Goal: Task Accomplishment & Management: Manage account settings

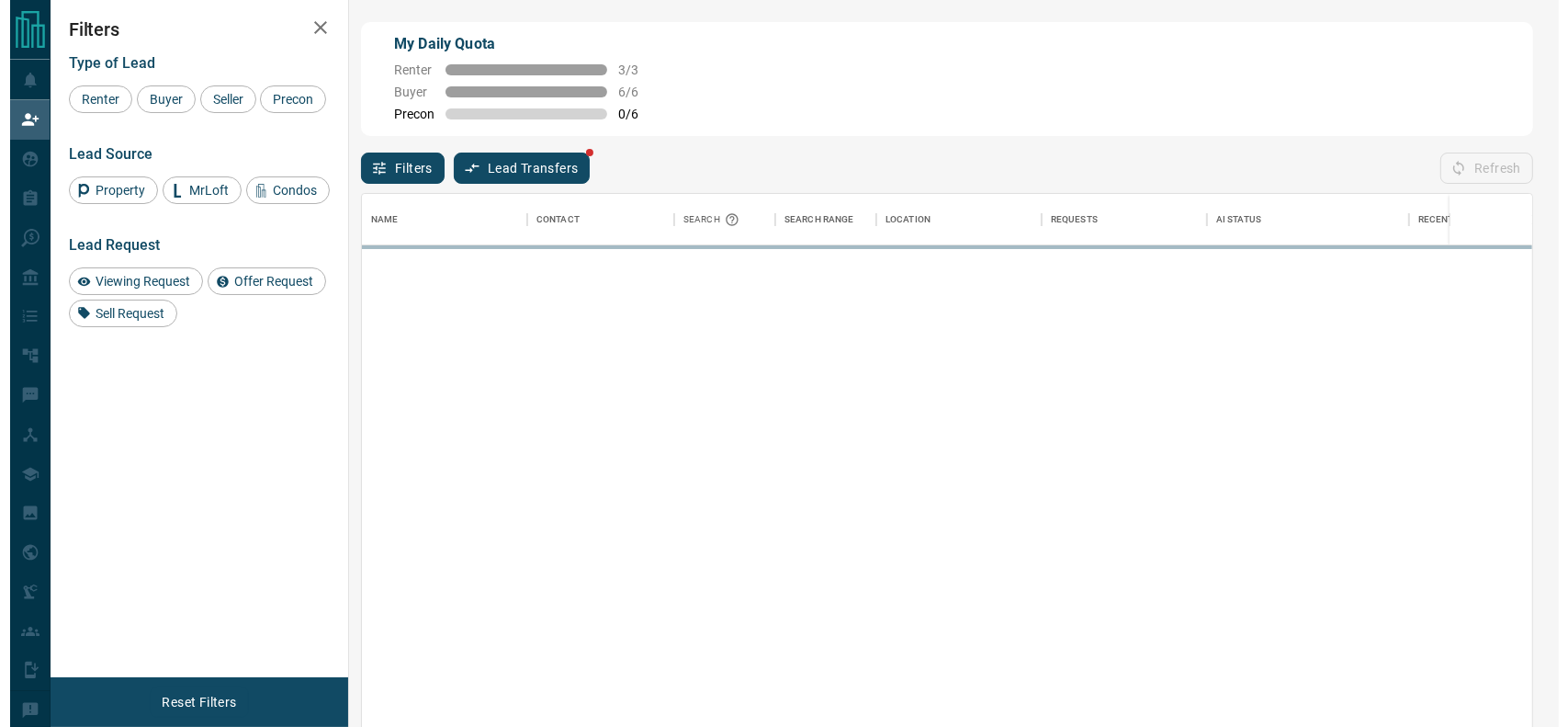
scroll to position [534, 1152]
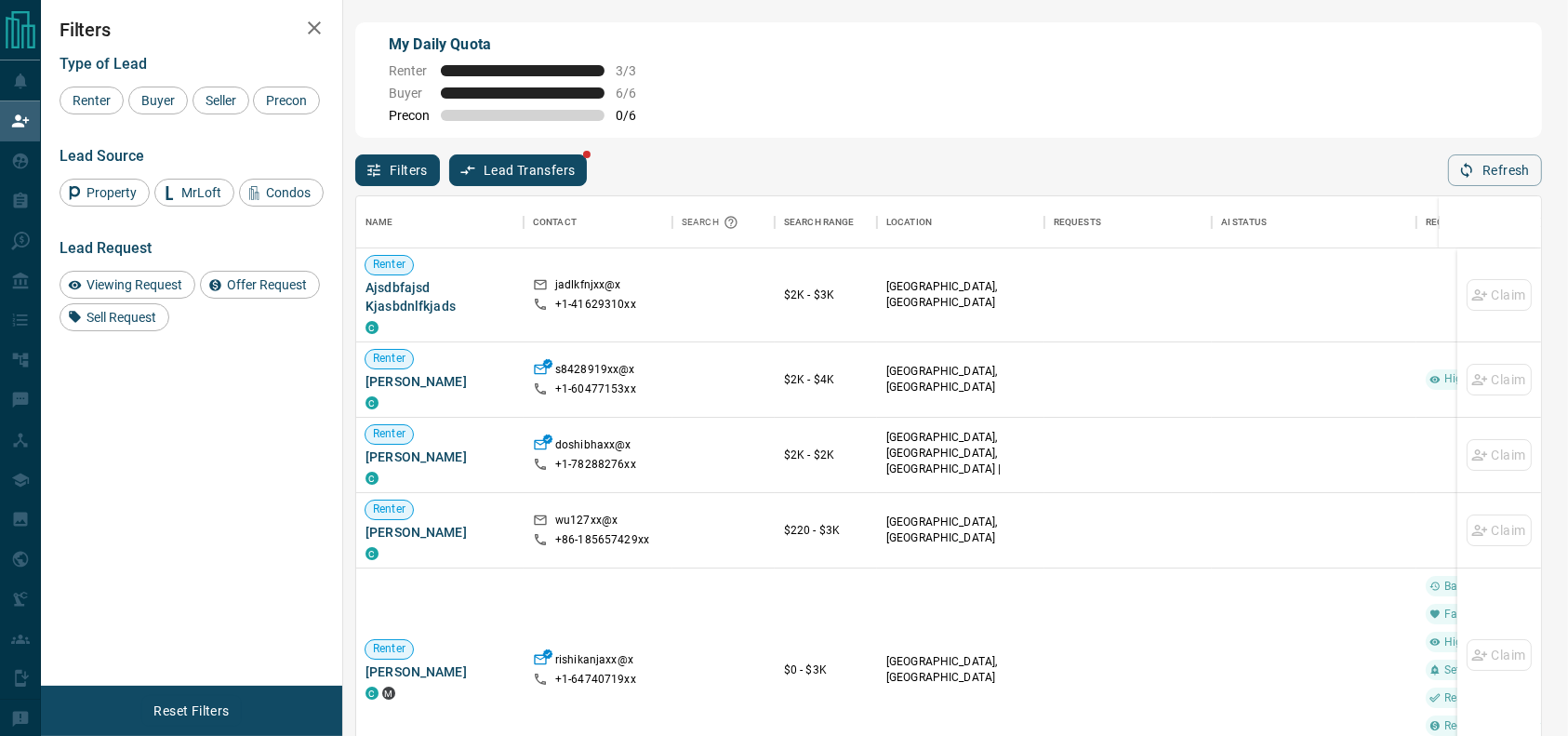
click at [49, 160] on div "Filters Type of Lead Renter Buyer Seller Precon Lead Source Property MrLoft Con…" at bounding box center [191, 342] width 302 height 686
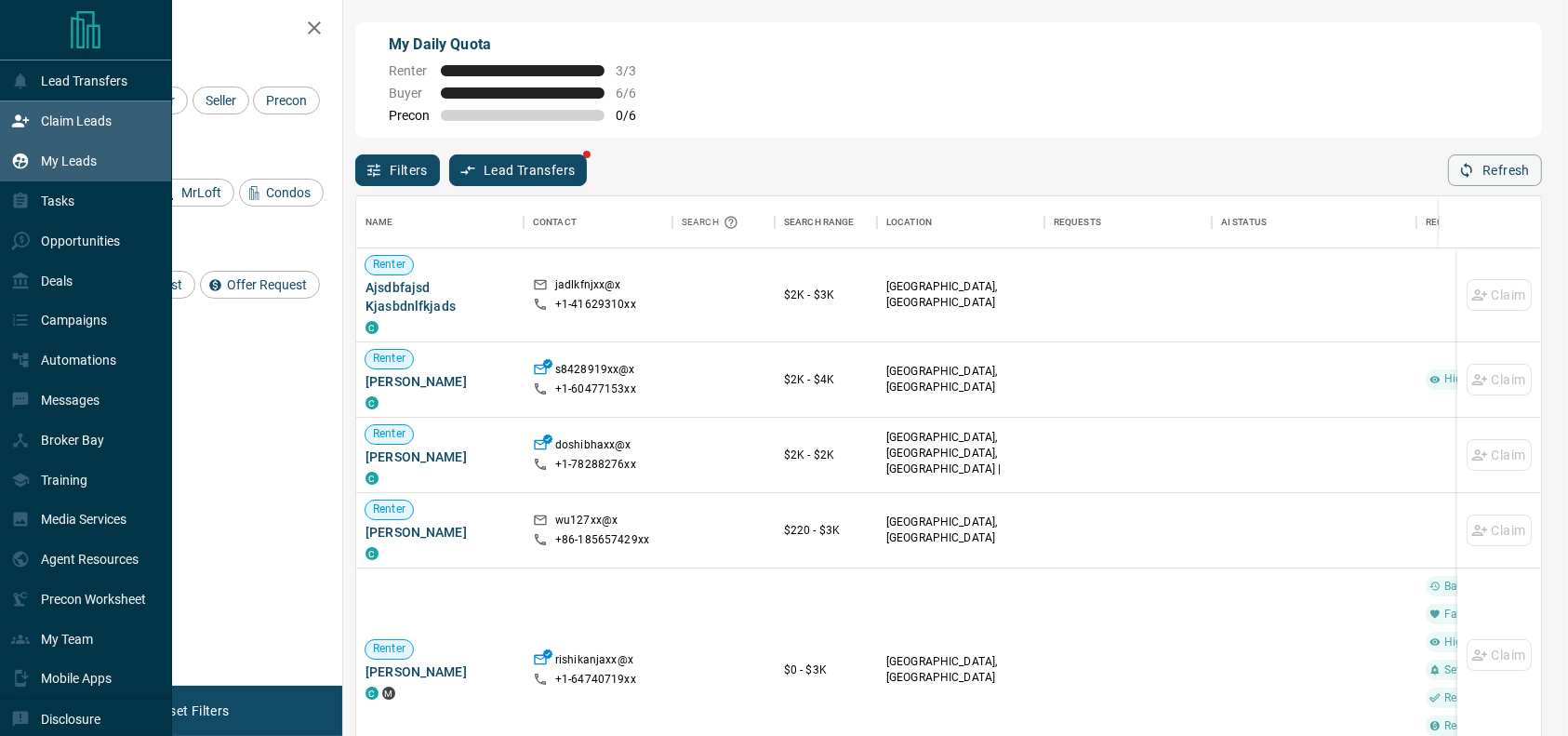
click at [16, 156] on icon at bounding box center [21, 162] width 16 height 16
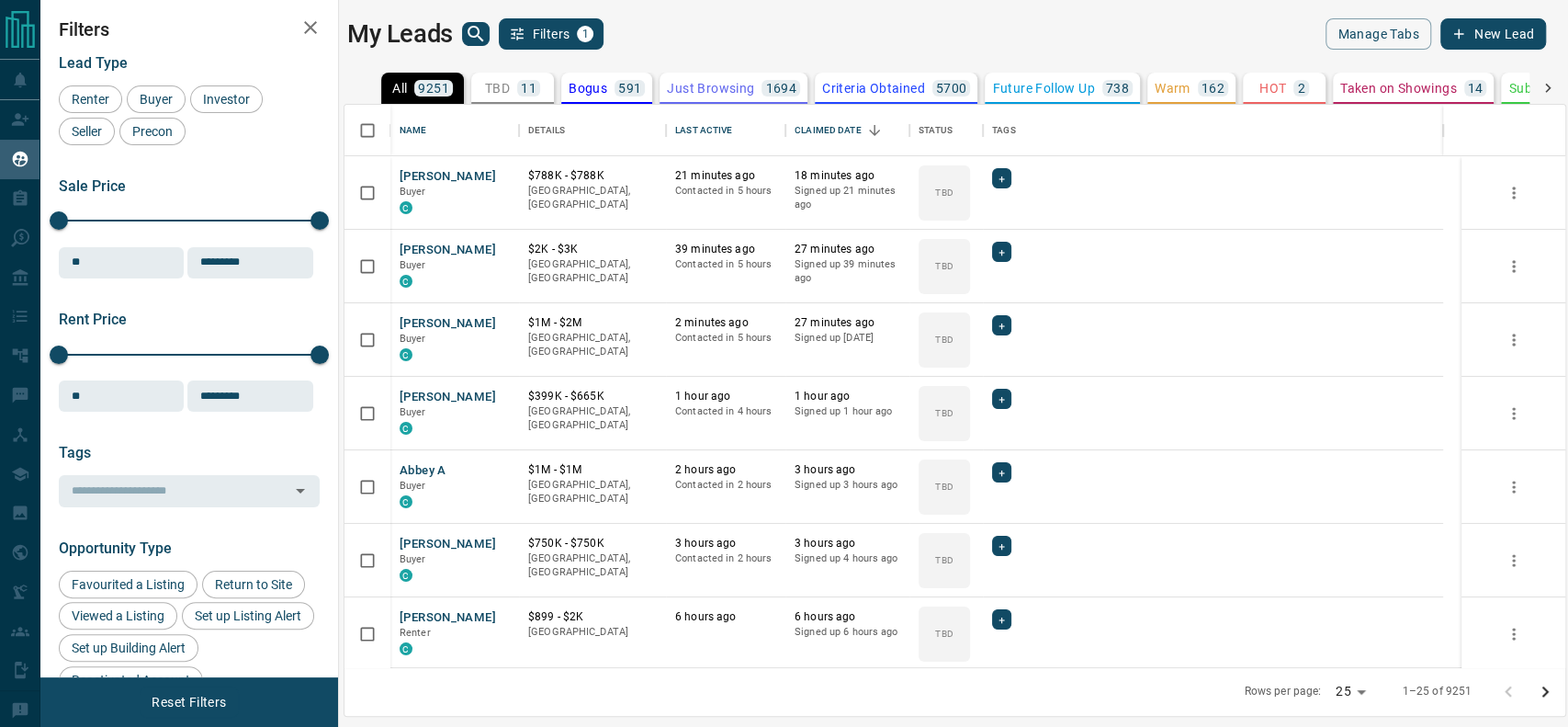
scroll to position [544, 1201]
click at [492, 85] on p "TBD" at bounding box center [497, 88] width 24 height 13
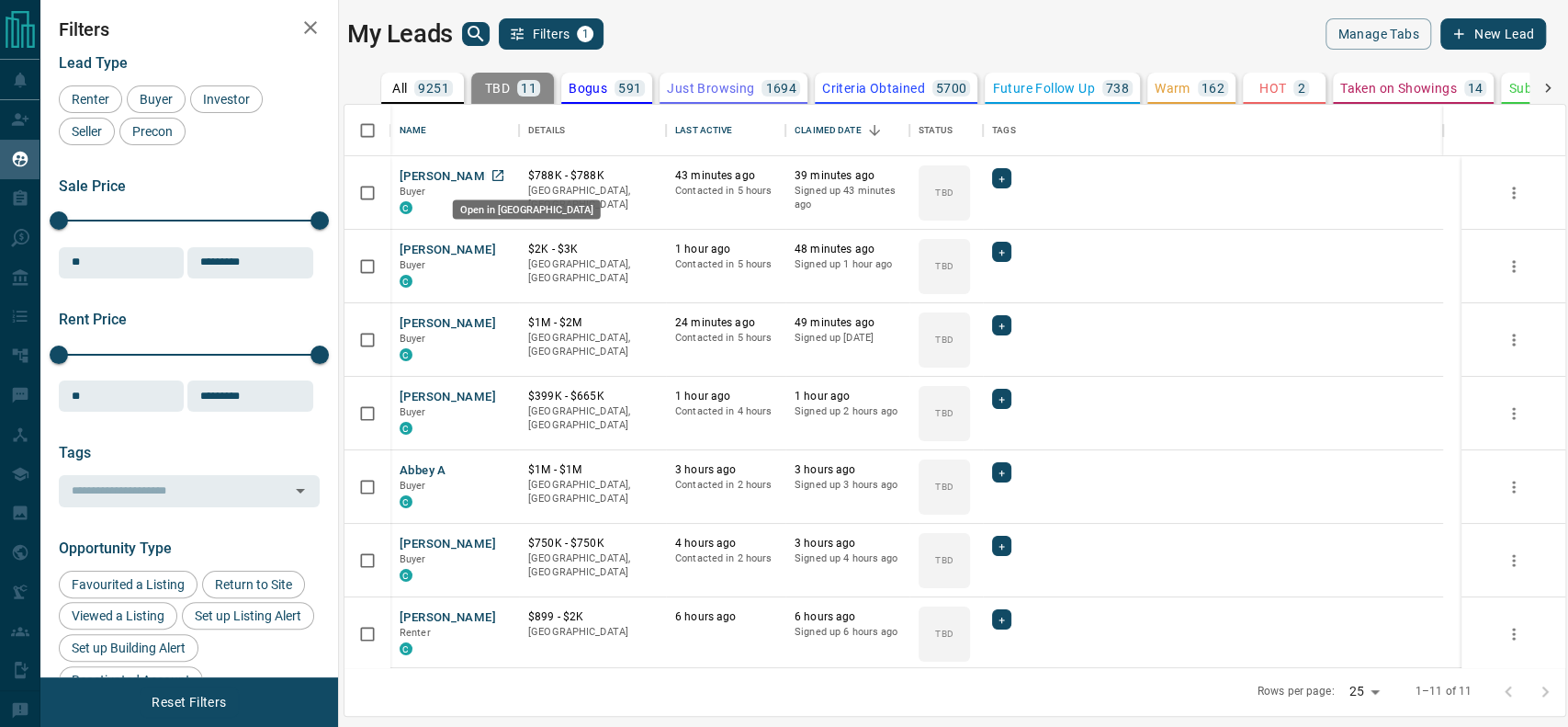
click at [504, 171] on icon "Open in New Tab" at bounding box center [498, 175] width 15 height 15
click at [496, 237] on div "[PERSON_NAME] Buyer C" at bounding box center [455, 266] width 129 height 73
click at [502, 315] on icon "Open in New Tab" at bounding box center [498, 322] width 15 height 15
click at [506, 402] on link "Open in New Tab" at bounding box center [498, 396] width 24 height 24
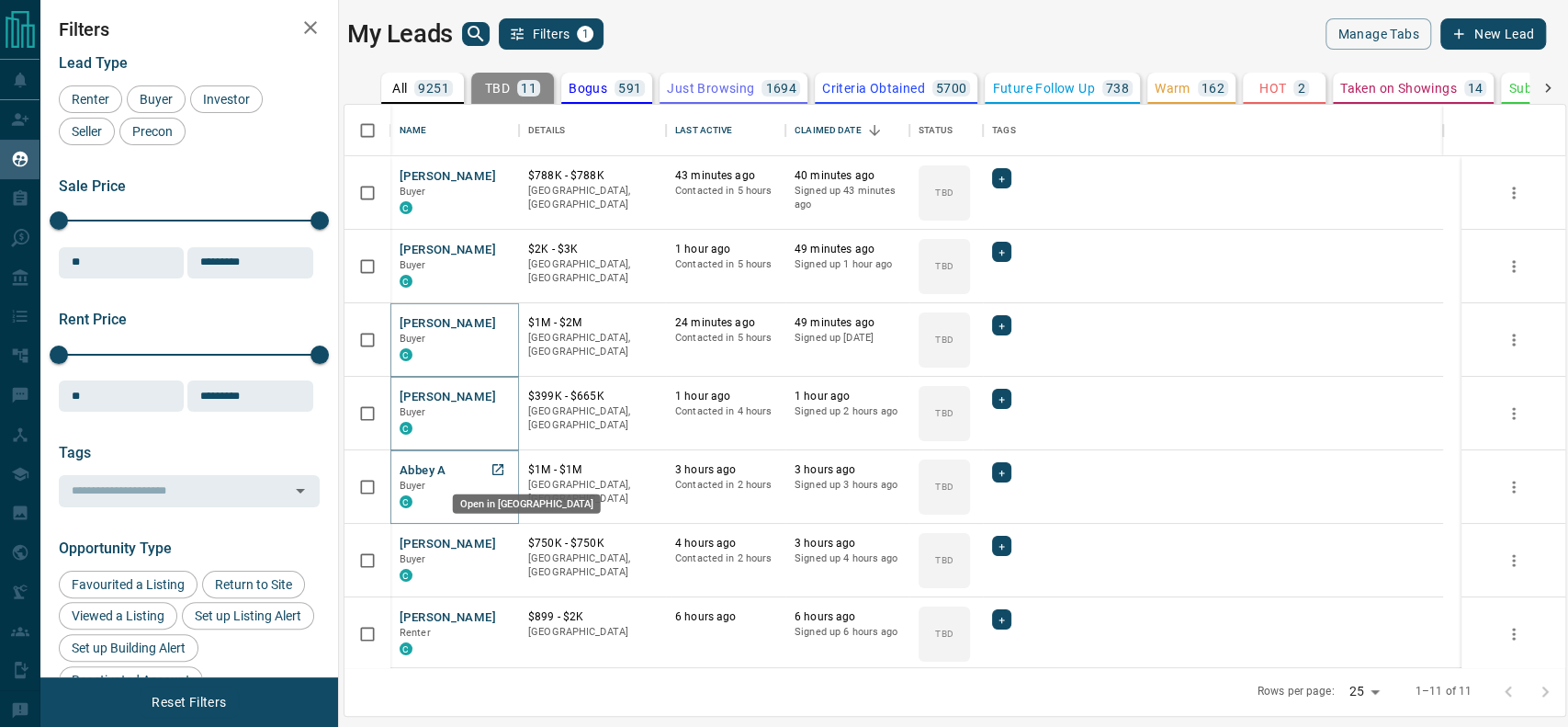
click at [492, 469] on icon "Open in New Tab" at bounding box center [497, 469] width 11 height 11
click at [507, 547] on link "Open in New Tab" at bounding box center [498, 543] width 24 height 24
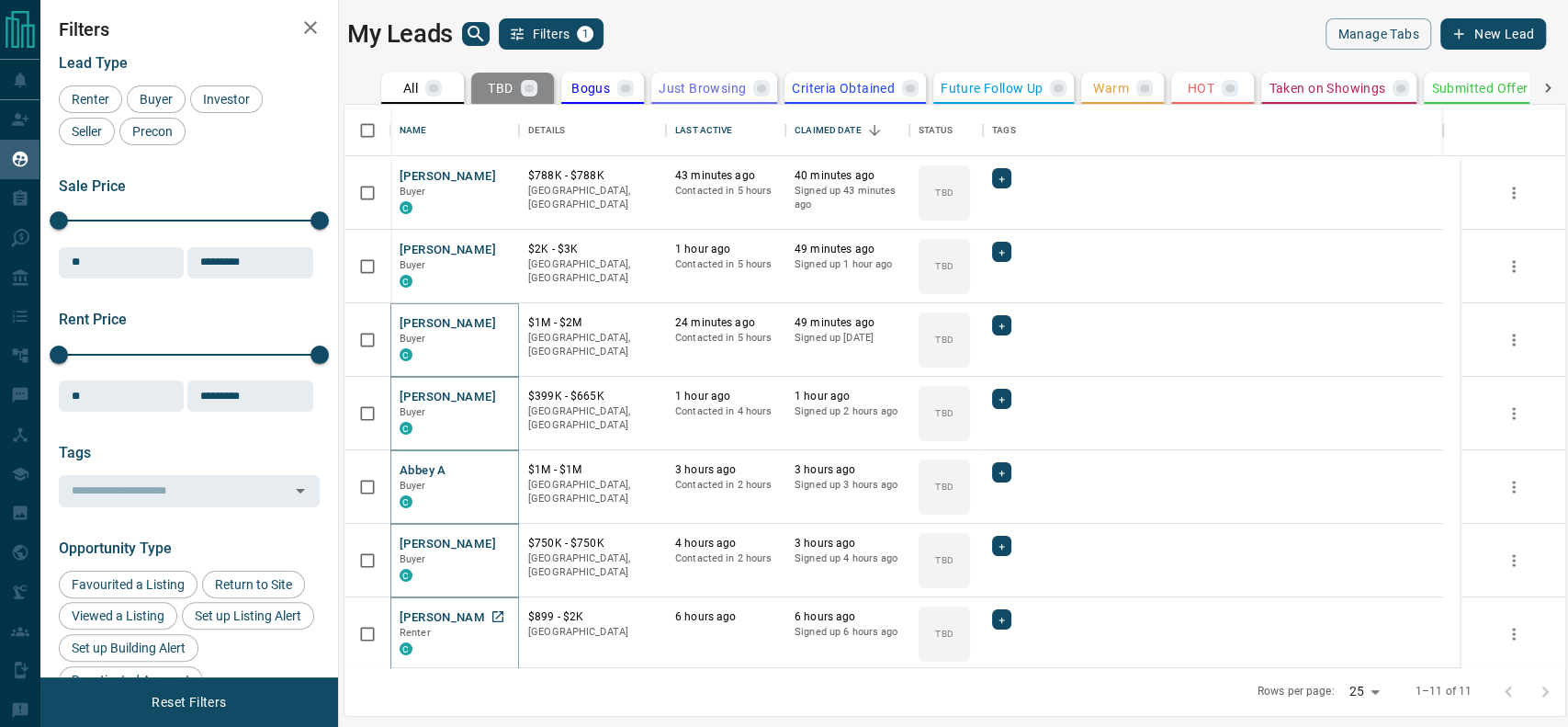
click at [498, 614] on icon "Open in New Tab" at bounding box center [497, 616] width 11 height 11
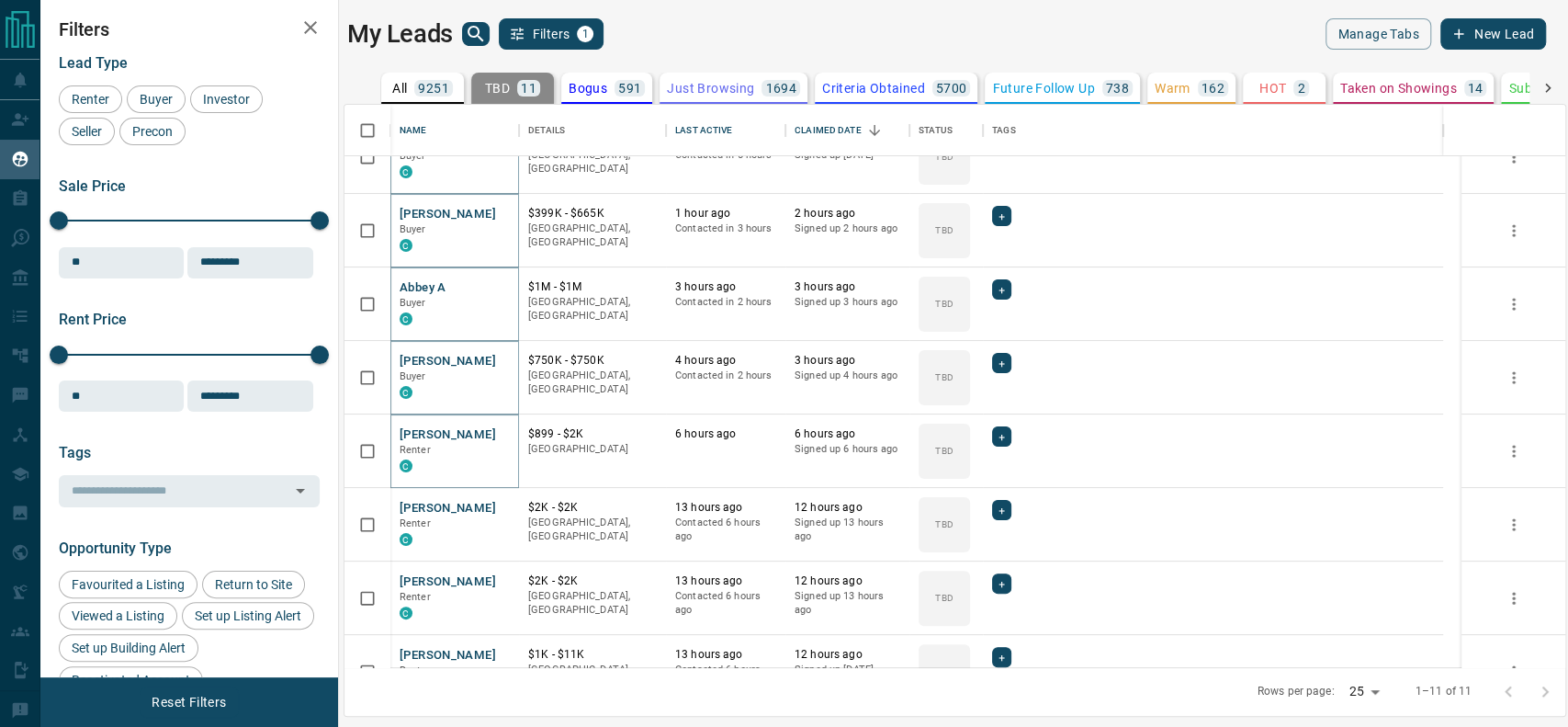
scroll to position [200, 0]
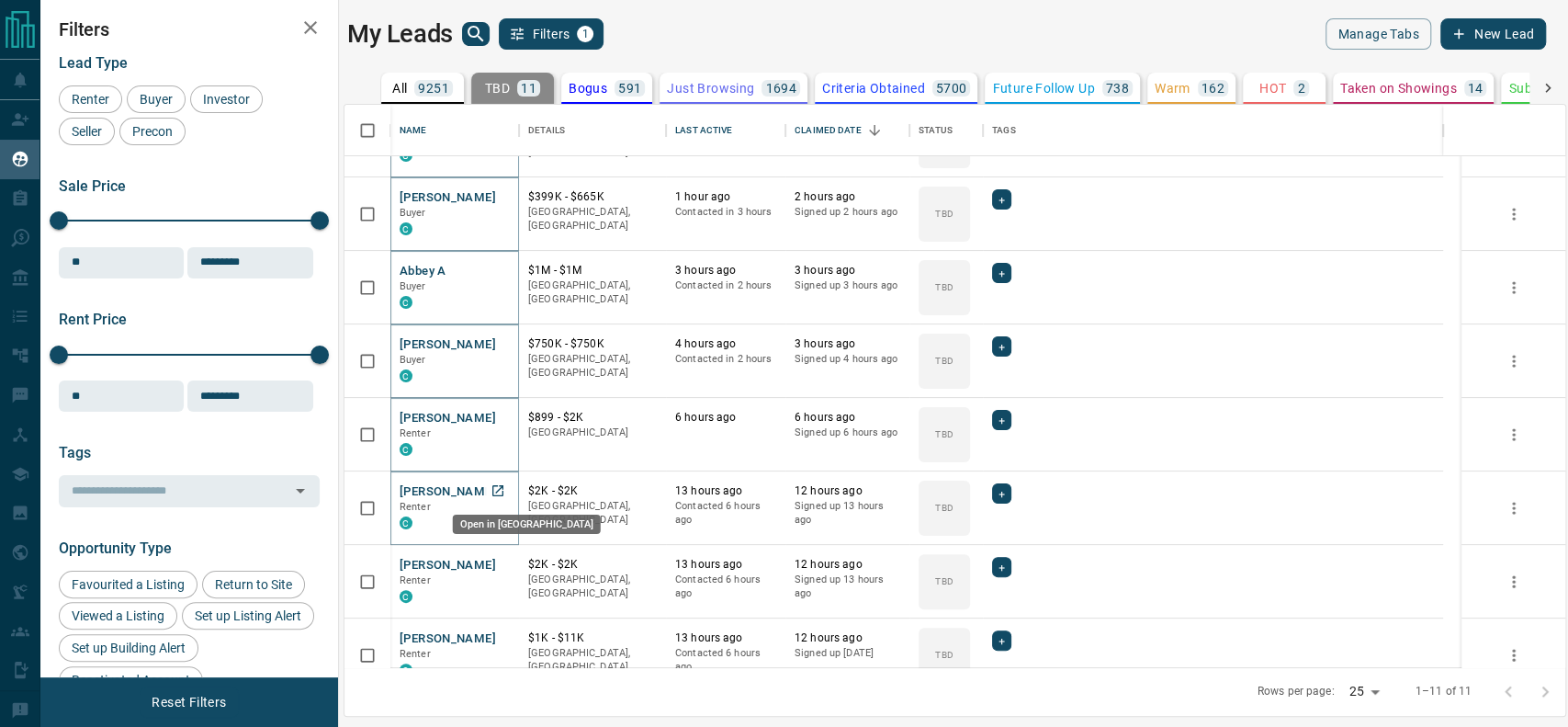
click at [505, 482] on link "Open in New Tab" at bounding box center [498, 490] width 24 height 24
click at [504, 571] on link "Open in New Tab" at bounding box center [498, 564] width 24 height 24
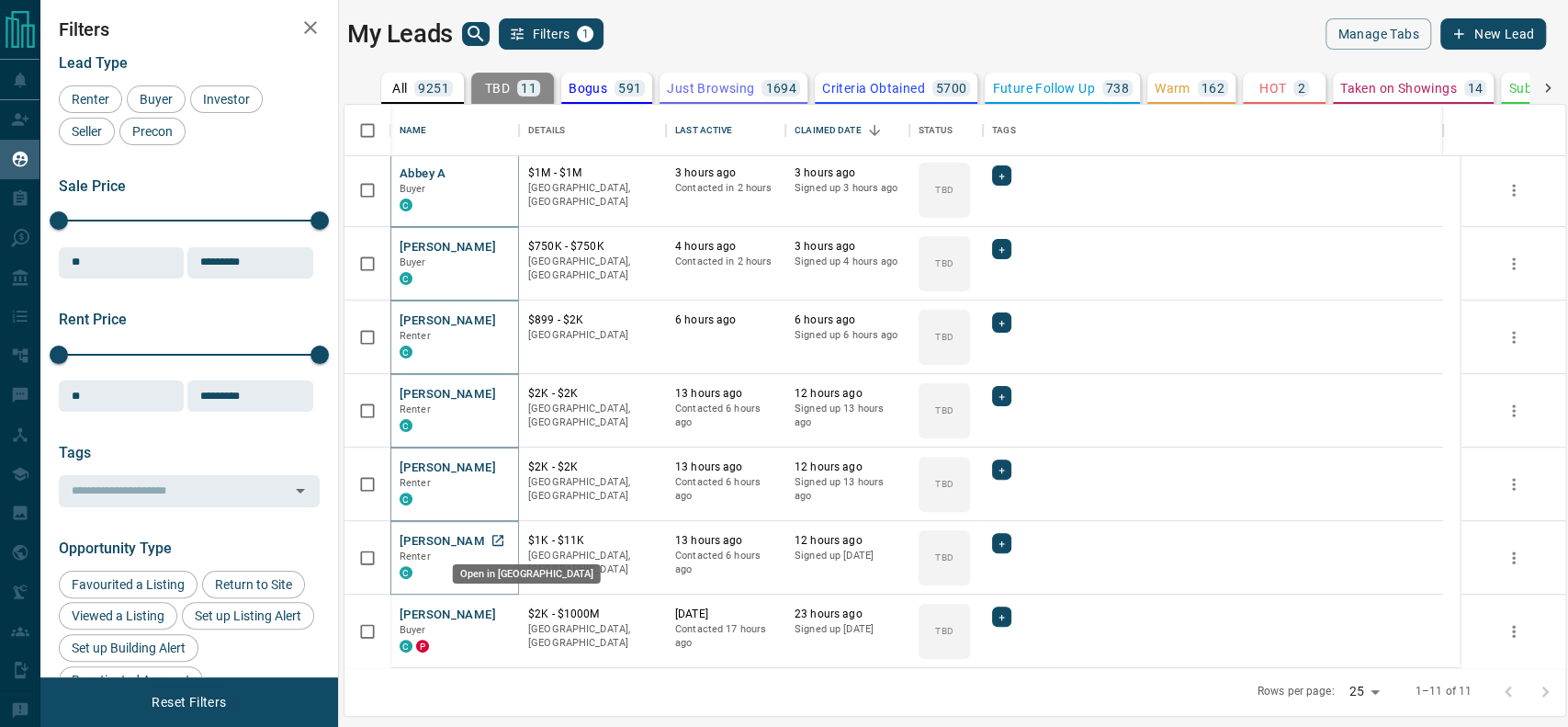
click at [497, 535] on icon "Open in New Tab" at bounding box center [497, 540] width 11 height 11
click at [492, 606] on icon "Open in New Tab" at bounding box center [498, 613] width 15 height 15
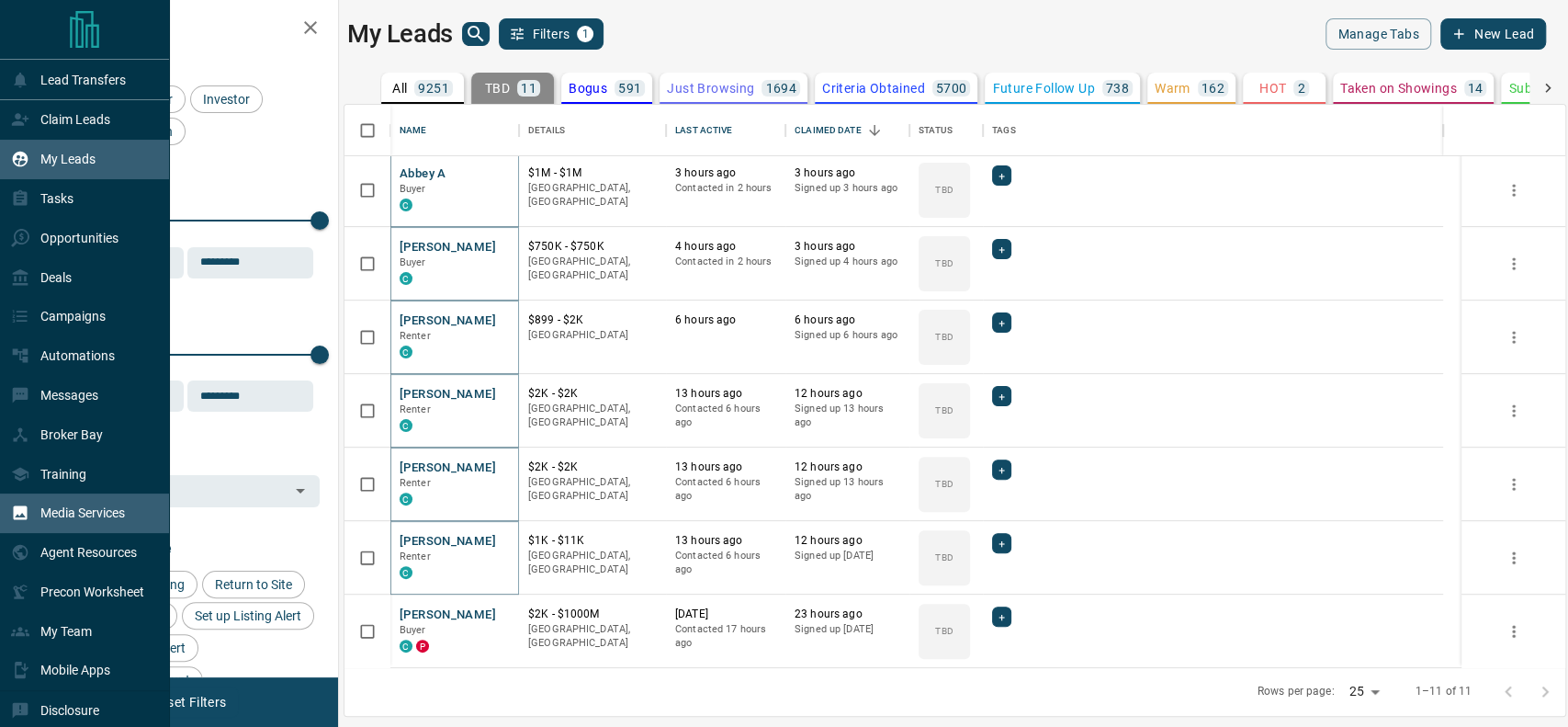
scroll to position [57, 0]
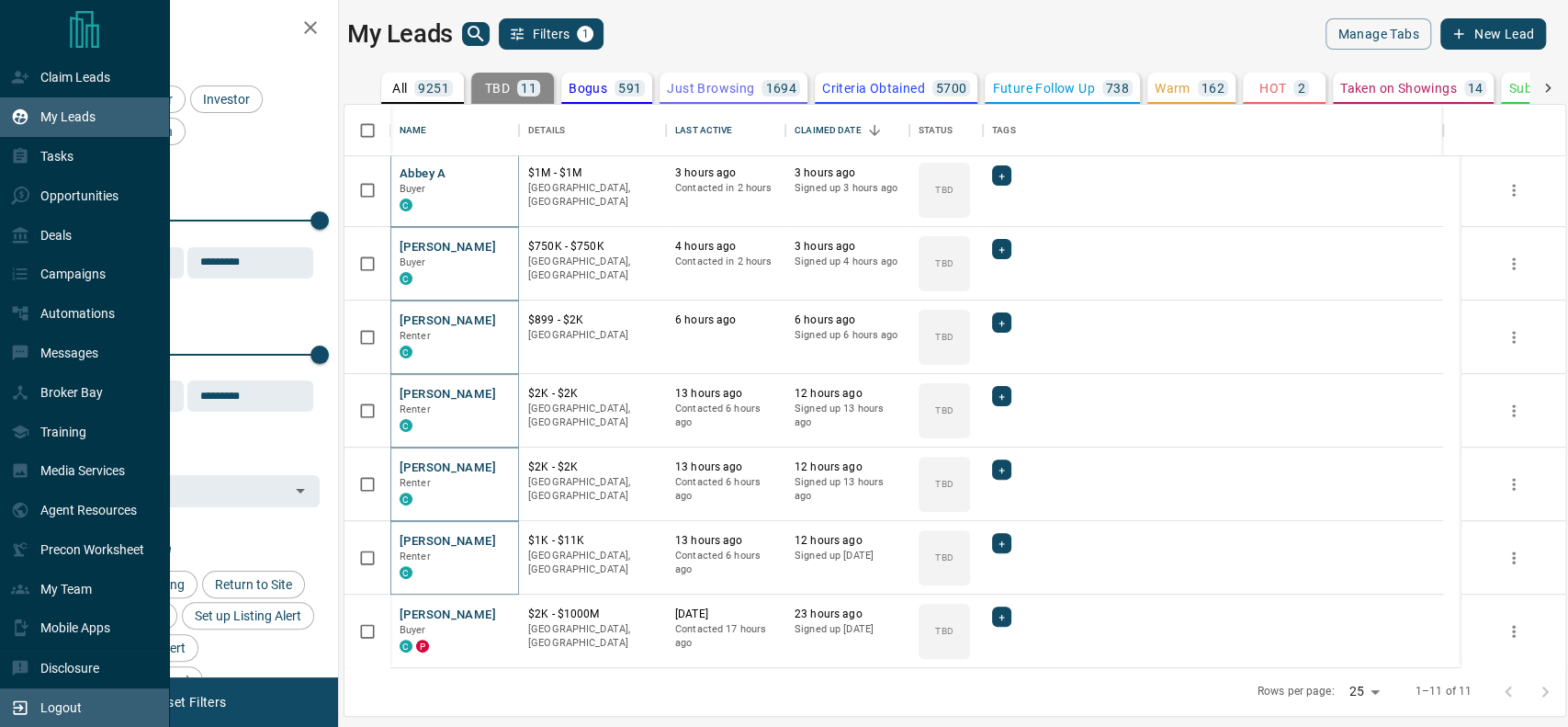
click at [22, 702] on icon at bounding box center [19, 708] width 19 height 19
